Goal: Find specific page/section: Find specific page/section

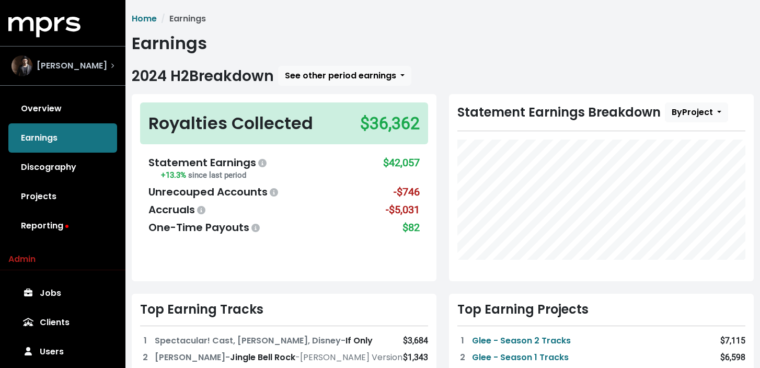
click at [60, 66] on span "[PERSON_NAME]" at bounding box center [72, 66] width 71 height 13
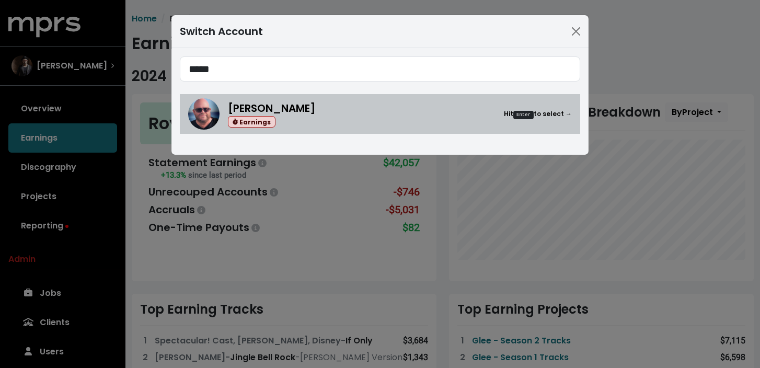
type input "*****"
click at [297, 114] on span "[PERSON_NAME]" at bounding box center [272, 108] width 88 height 15
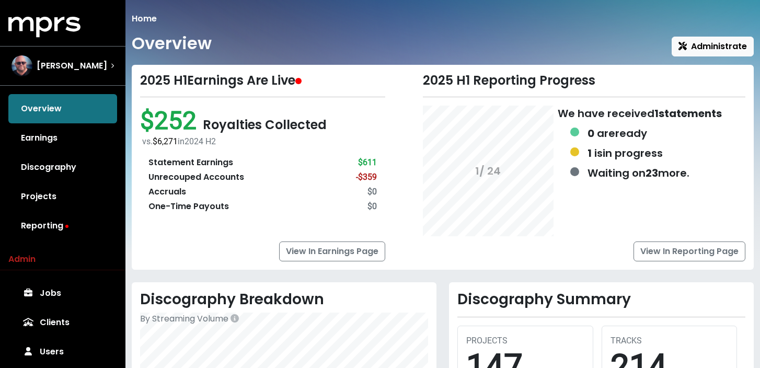
click at [55, 192] on link "Projects" at bounding box center [62, 196] width 109 height 29
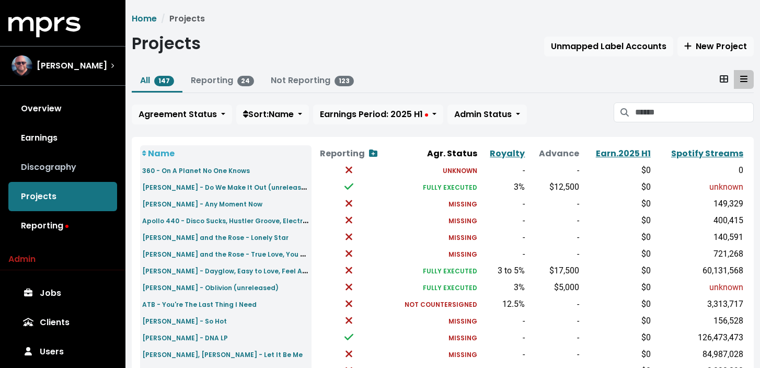
click at [58, 171] on link "Discography" at bounding box center [62, 167] width 109 height 29
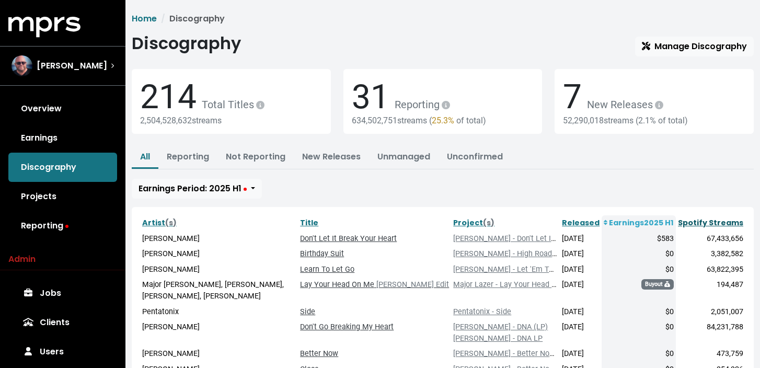
click at [703, 223] on link "Spotify Streams" at bounding box center [710, 222] width 65 height 10
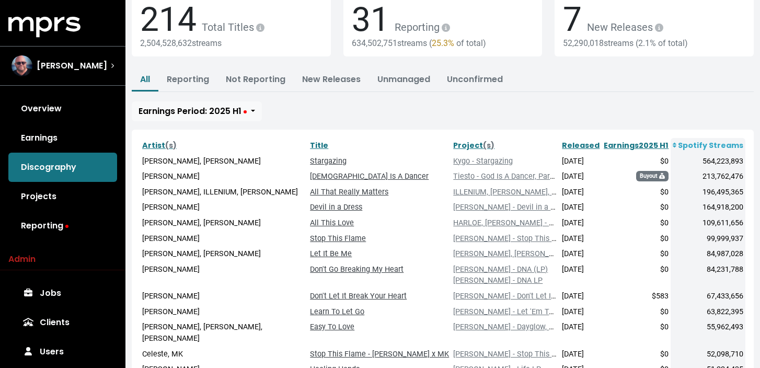
scroll to position [78, 0]
